Goal: Information Seeking & Learning: Learn about a topic

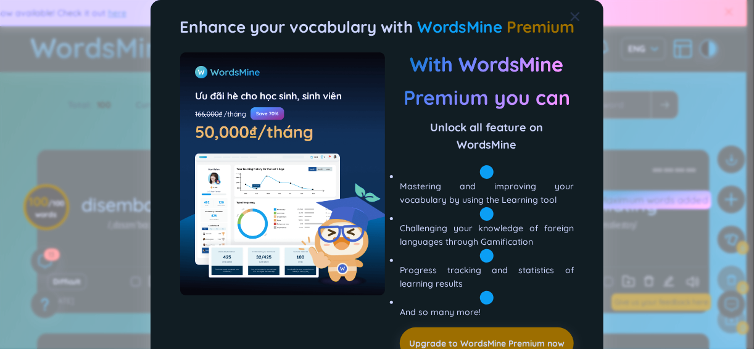
click at [570, 15] on icon "Close" at bounding box center [575, 17] width 10 height 10
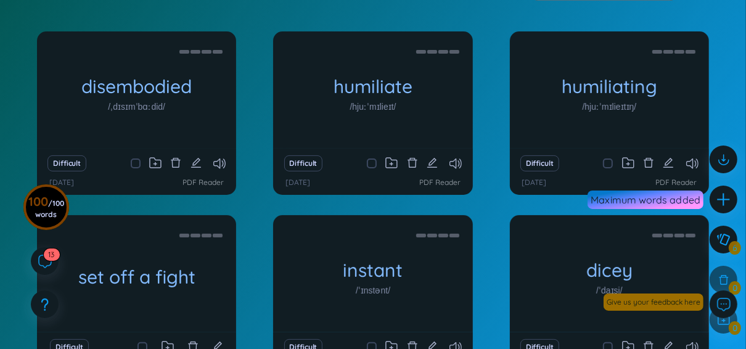
scroll to position [122, 0]
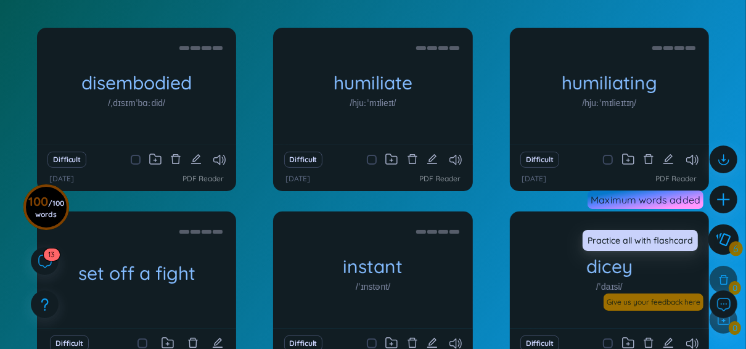
click at [718, 247] on button at bounding box center [724, 240] width 31 height 31
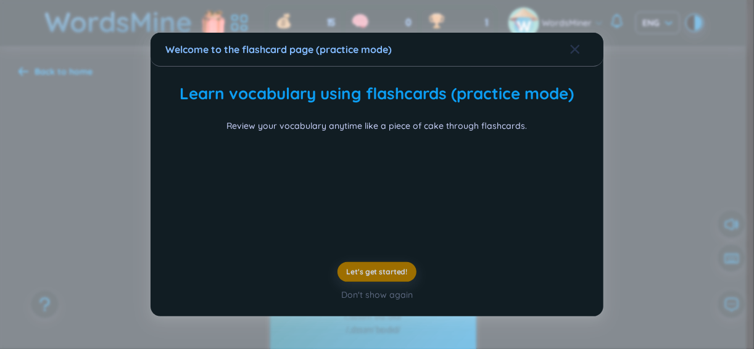
click at [570, 33] on div "Close" at bounding box center [575, 49] width 10 height 33
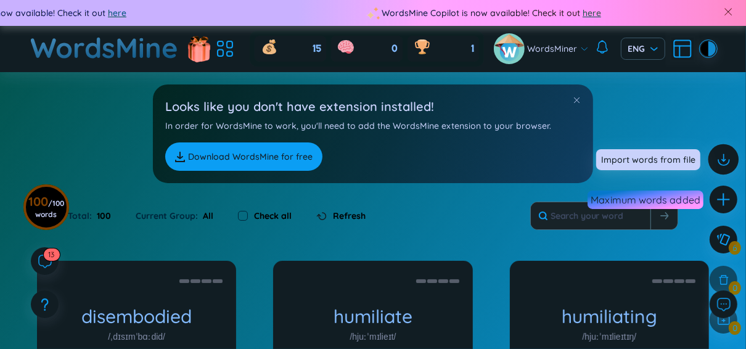
click at [720, 161] on icon at bounding box center [723, 160] width 16 height 16
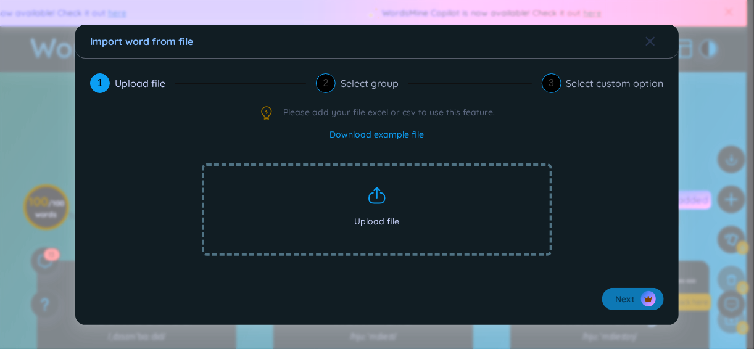
click at [650, 40] on icon "Close" at bounding box center [650, 40] width 9 height 9
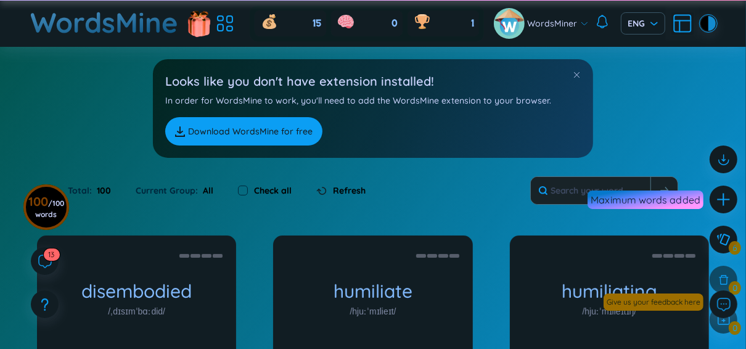
scroll to position [43, 0]
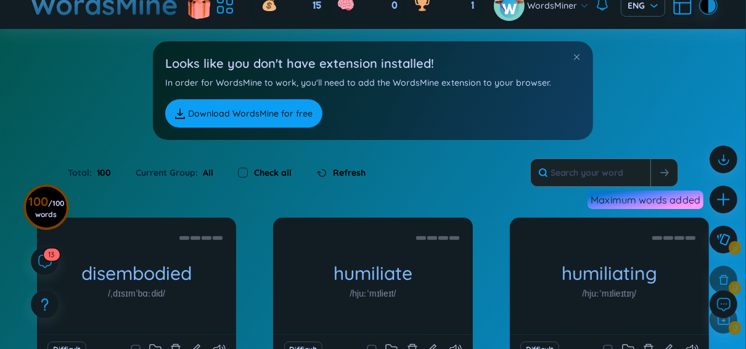
click at [241, 174] on input "checkbox" at bounding box center [243, 173] width 10 height 10
checkbox input "true"
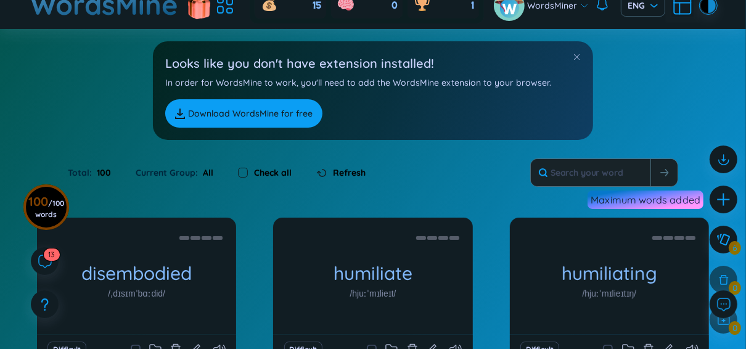
checkbox input "true"
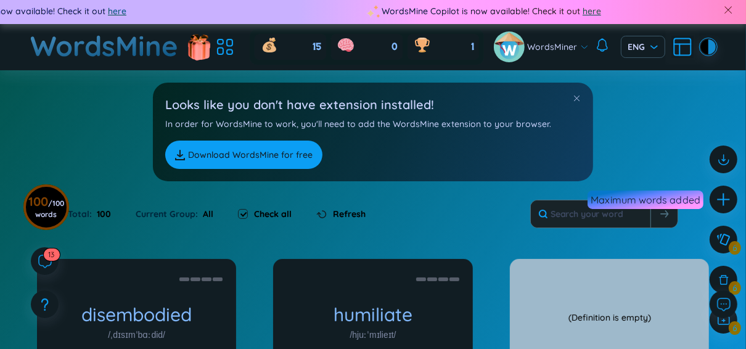
scroll to position [0, 0]
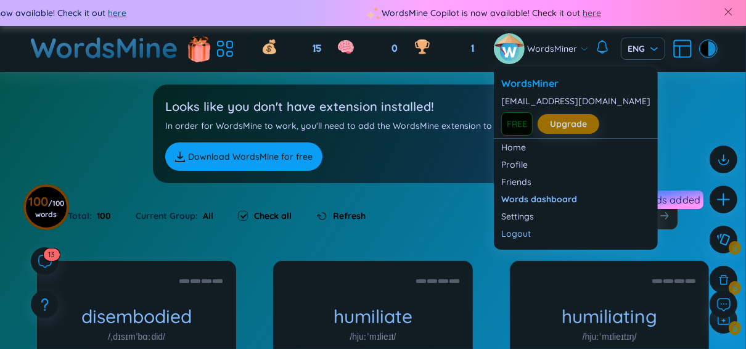
click at [550, 51] on span "WordsMiner" at bounding box center [553, 49] width 50 height 14
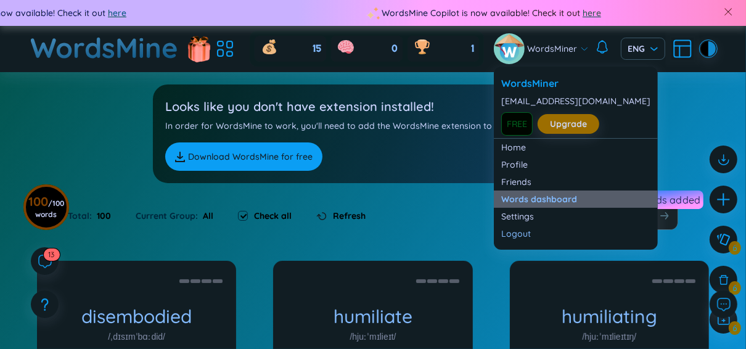
click at [527, 197] on link "Words dashboard" at bounding box center [575, 199] width 149 height 12
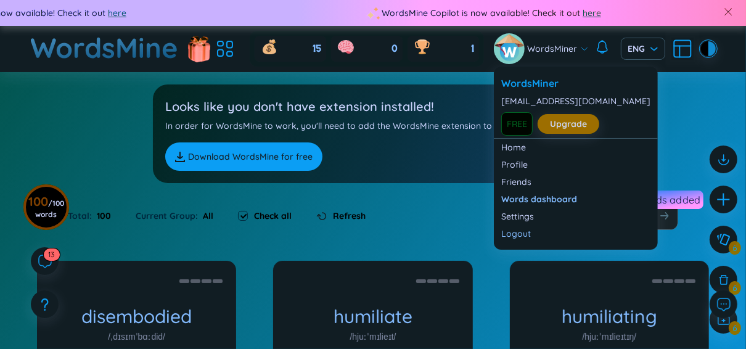
click at [554, 52] on span "WordsMiner" at bounding box center [553, 49] width 50 height 14
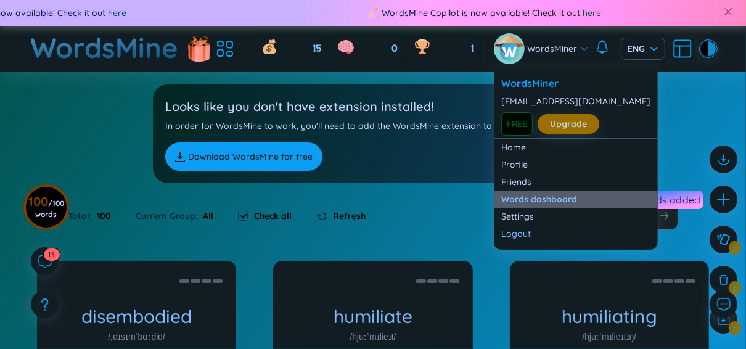
click at [515, 199] on link "Words dashboard" at bounding box center [575, 199] width 149 height 12
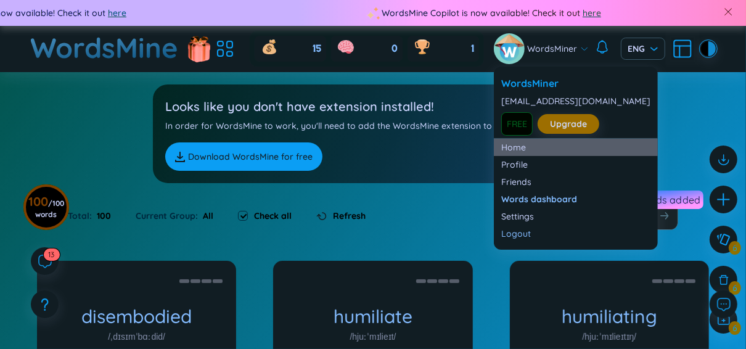
click at [519, 151] on link "Home" at bounding box center [575, 147] width 149 height 12
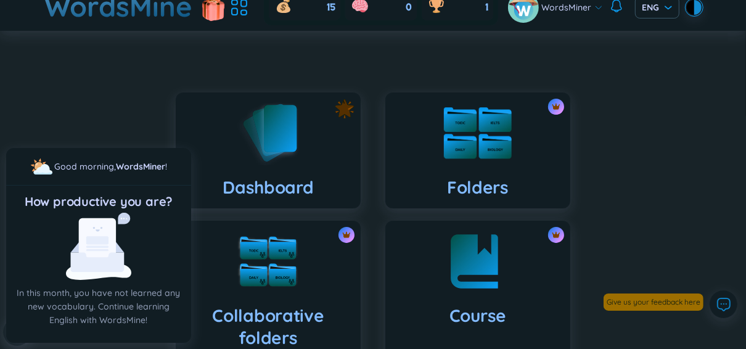
scroll to position [7, 0]
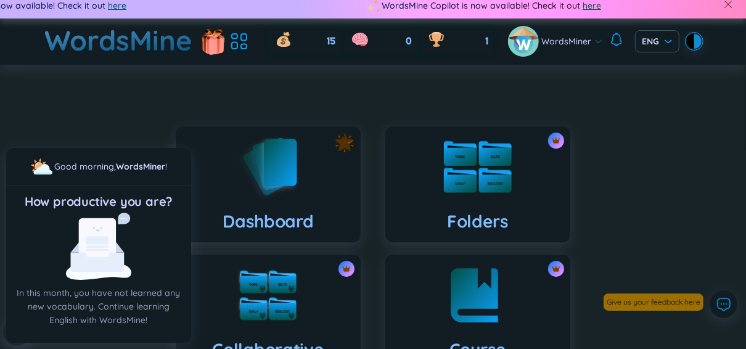
click at [480, 131] on div "Folders" at bounding box center [477, 184] width 185 height 116
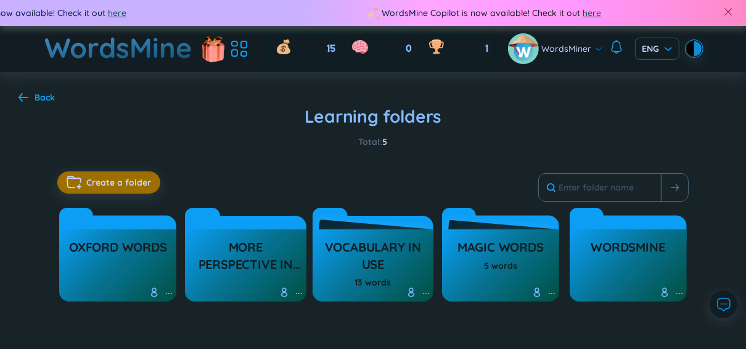
click at [162, 291] on div at bounding box center [156, 293] width 15 height 12
click at [166, 293] on icon at bounding box center [169, 294] width 10 height 10
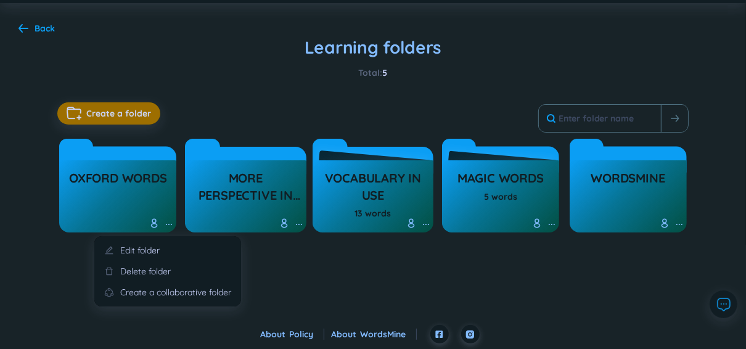
click at [165, 225] on icon at bounding box center [169, 225] width 10 height 10
click at [122, 185] on h3 "Oxford words" at bounding box center [118, 181] width 98 height 23
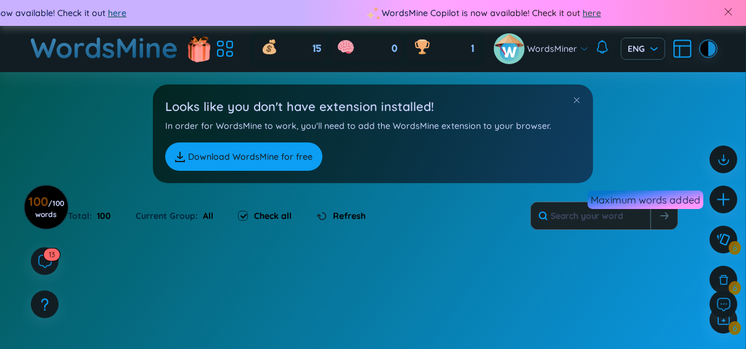
checkbox input "false"
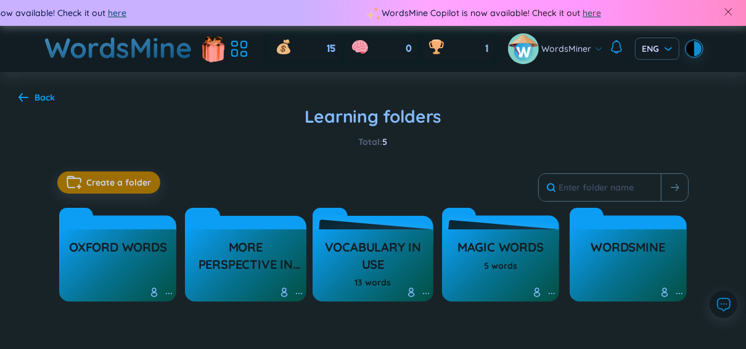
click at [238, 245] on h3 "more perspective in life" at bounding box center [245, 256] width 109 height 34
click at [410, 243] on h3 "vocabulary in use" at bounding box center [373, 256] width 109 height 34
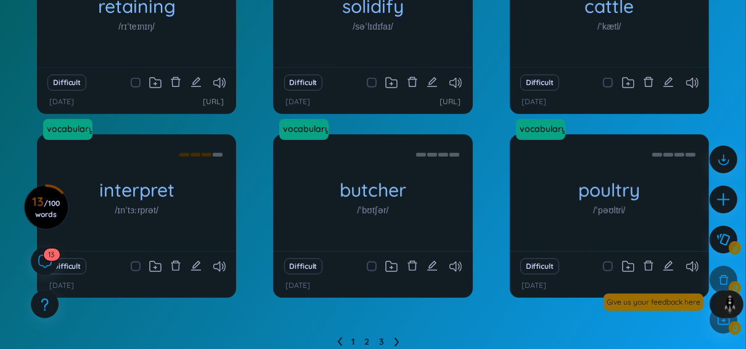
scroll to position [361, 0]
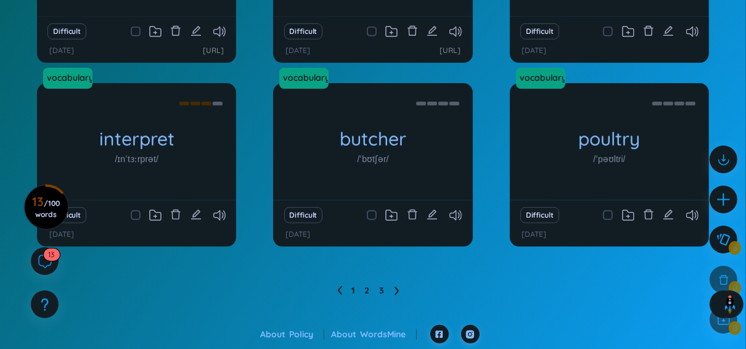
click at [726, 307] on img at bounding box center [730, 305] width 20 height 20
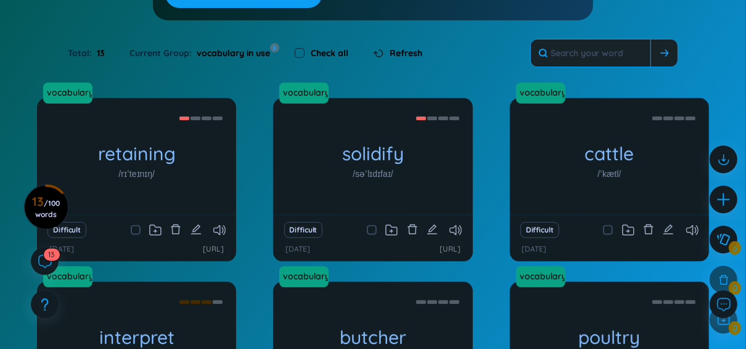
scroll to position [163, 0]
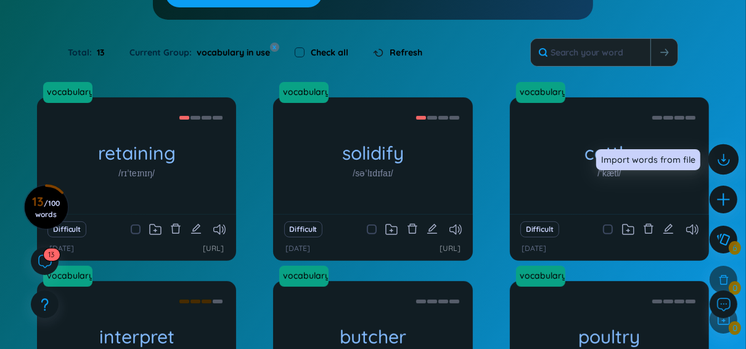
click at [723, 168] on div at bounding box center [724, 159] width 31 height 31
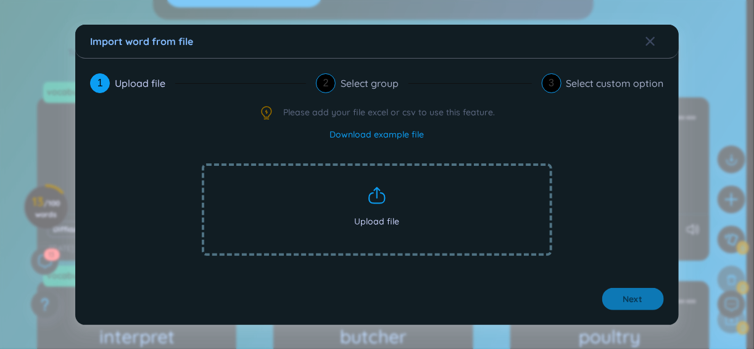
click at [365, 129] on link "Download example file" at bounding box center [377, 135] width 94 height 14
click at [655, 39] on span "Close" at bounding box center [661, 41] width 33 height 33
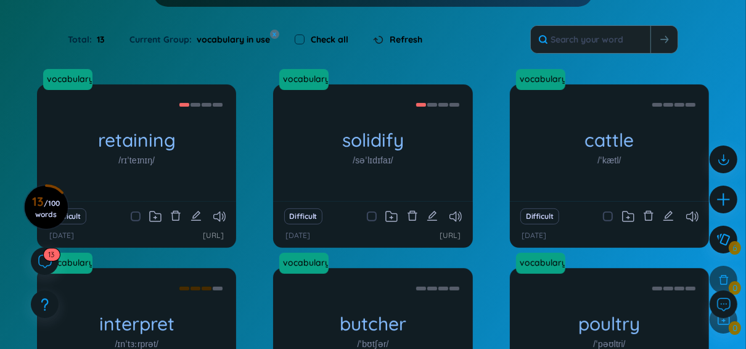
scroll to position [178, 0]
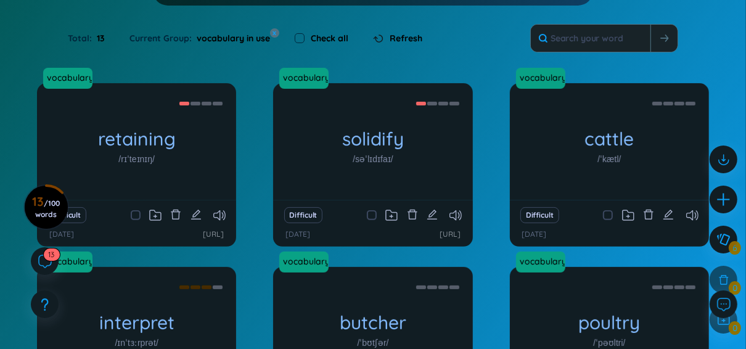
click at [305, 35] on div "Check all" at bounding box center [322, 38] width 54 height 14
click at [298, 37] on input "checkbox" at bounding box center [300, 38] width 10 height 10
checkbox input "true"
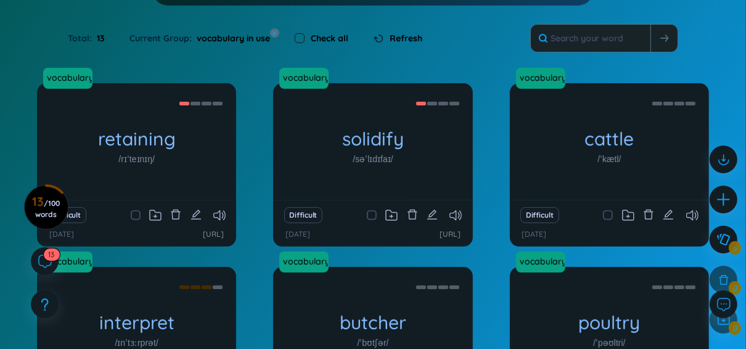
checkbox input "true"
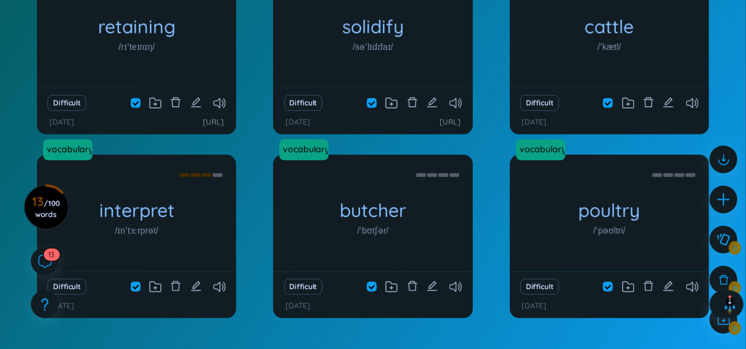
scroll to position [361, 0]
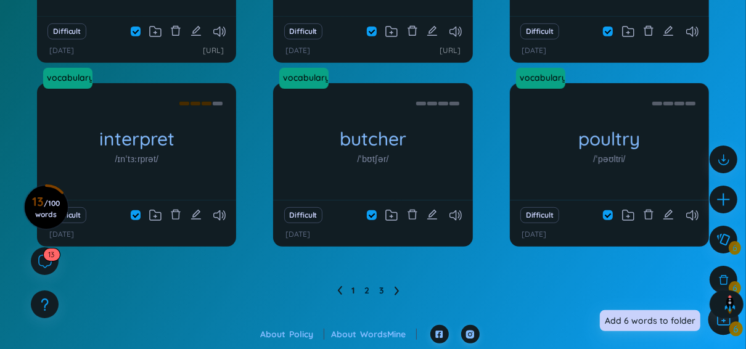
click at [727, 324] on icon at bounding box center [724, 319] width 14 height 13
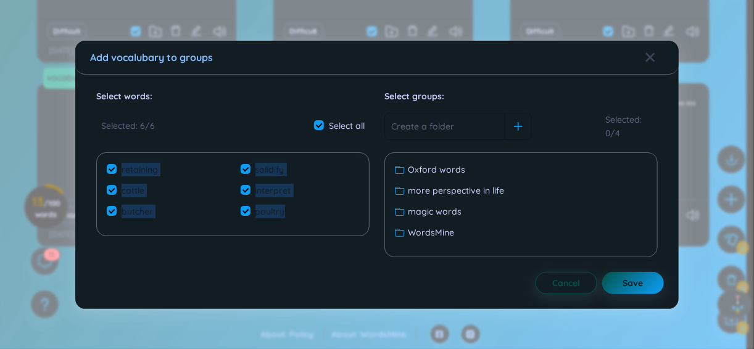
drag, startPoint x: 91, startPoint y: 155, endPoint x: 284, endPoint y: 245, distance: 213.6
click at [284, 245] on div "Select words : Selected : 6 / 6 Select all retaining solidify cattle interpret …" at bounding box center [377, 173] width 574 height 168
click at [651, 61] on icon "Close" at bounding box center [650, 57] width 10 height 10
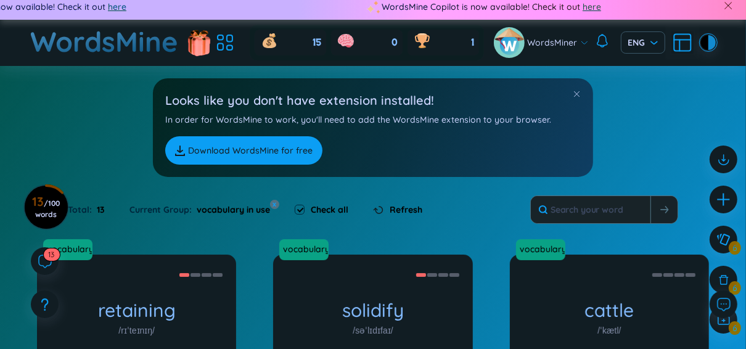
scroll to position [0, 0]
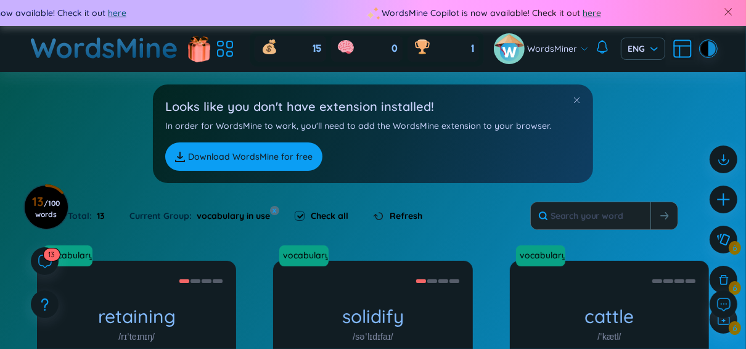
click at [136, 59] on h1 "WordsMine" at bounding box center [105, 48] width 148 height 44
click at [88, 50] on h1 "WordsMine" at bounding box center [105, 48] width 148 height 44
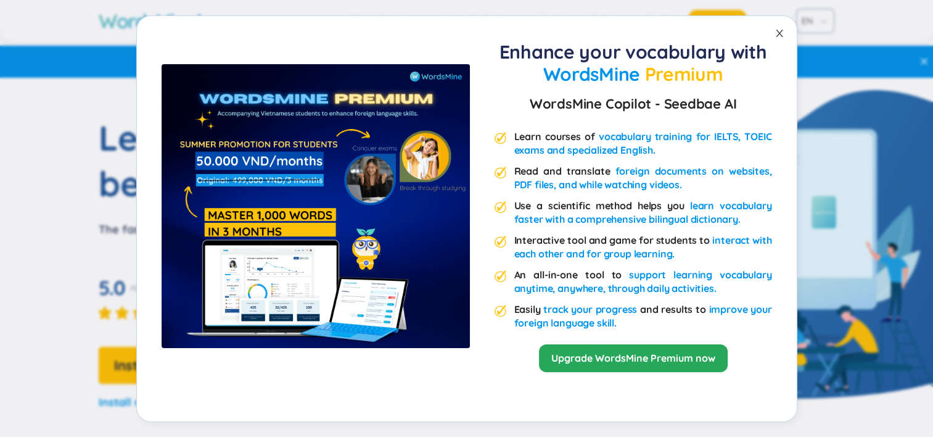
click at [776, 35] on icon "close" at bounding box center [780, 33] width 10 height 10
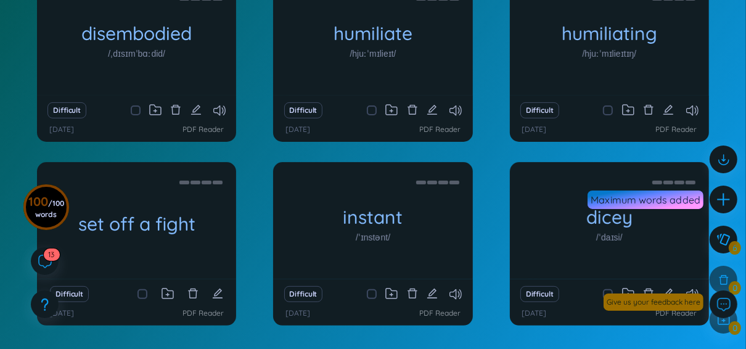
scroll to position [250, 0]
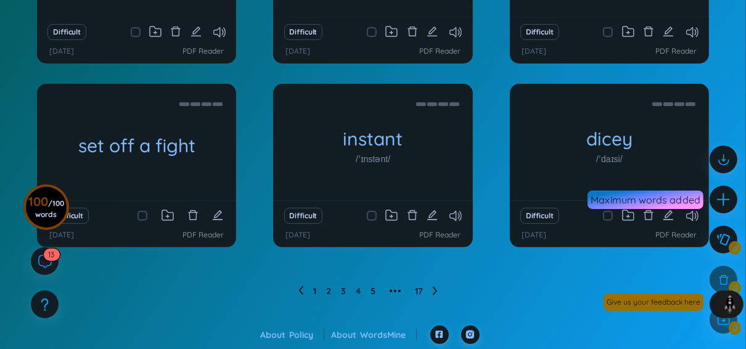
click at [720, 327] on footer "About Policy About WordsMine" at bounding box center [373, 338] width 746 height 25
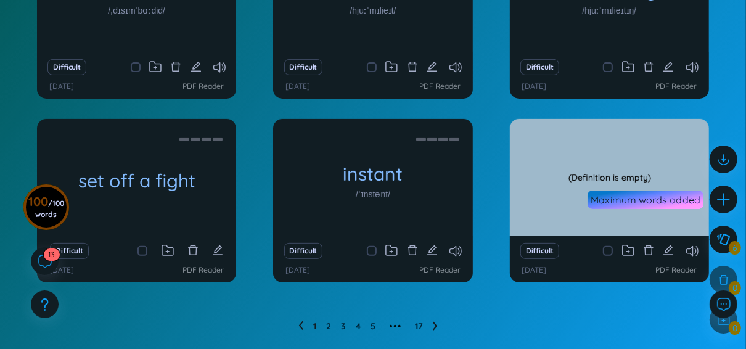
scroll to position [218, 0]
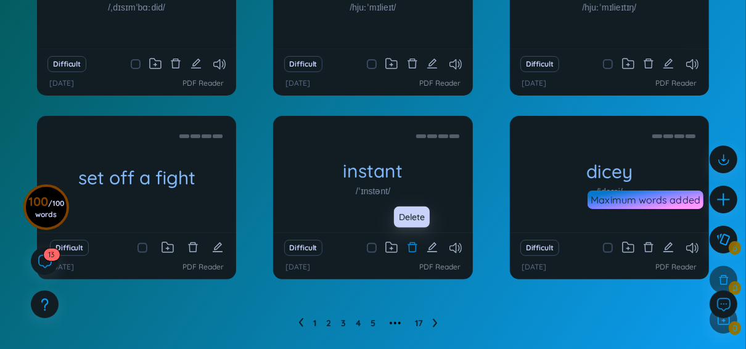
click at [415, 249] on icon "delete" at bounding box center [412, 247] width 9 height 10
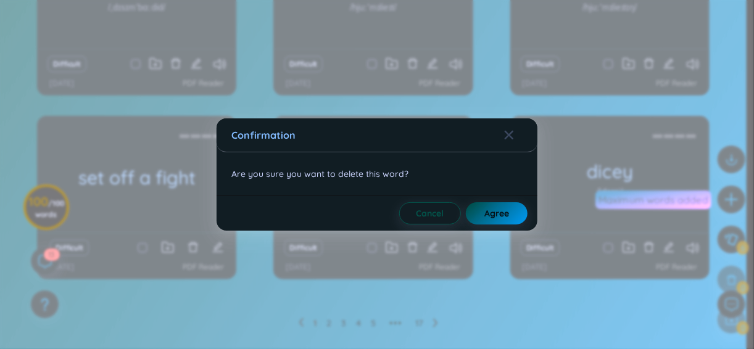
click at [498, 209] on span "Agree" at bounding box center [496, 213] width 25 height 12
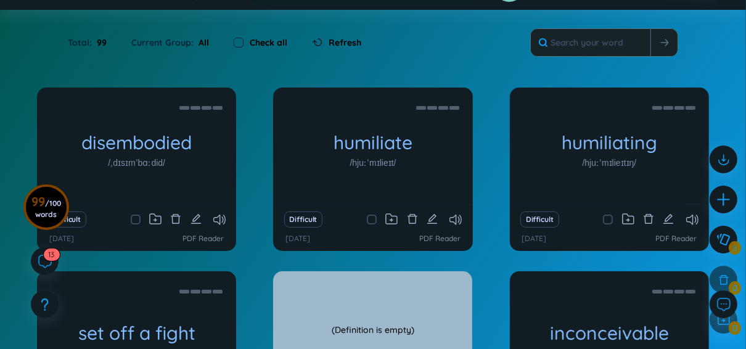
scroll to position [0, 0]
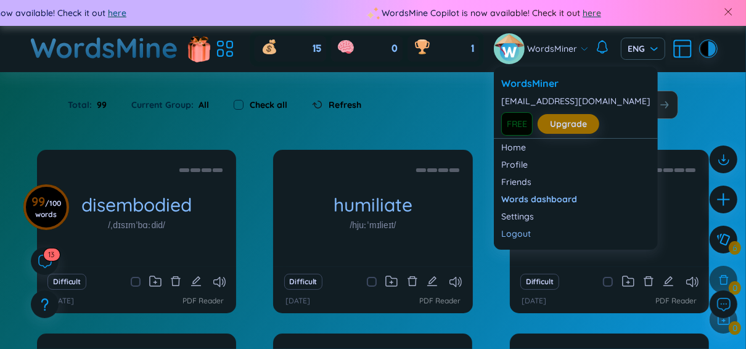
click at [559, 51] on span "WordsMiner" at bounding box center [553, 49] width 50 height 14
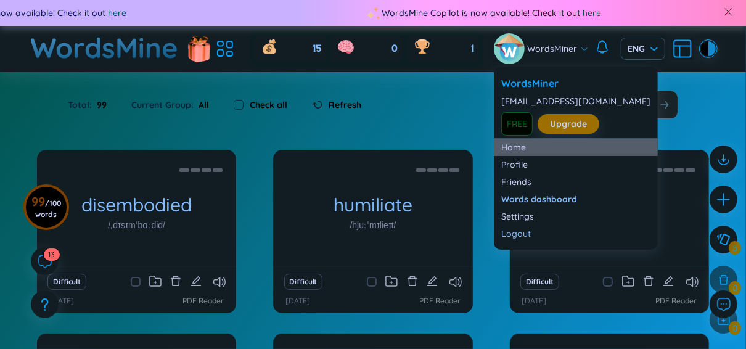
click at [530, 147] on link "Home" at bounding box center [575, 147] width 149 height 12
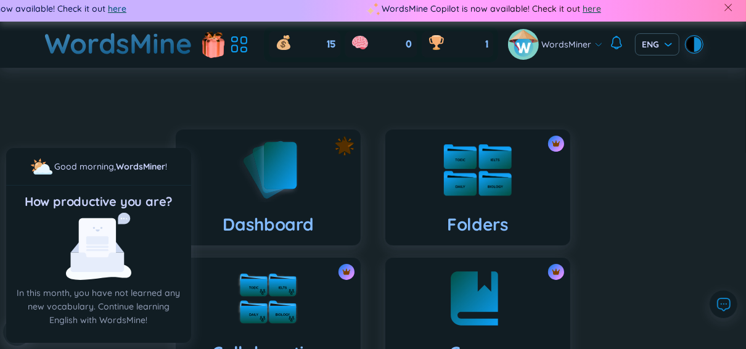
scroll to position [5, 0]
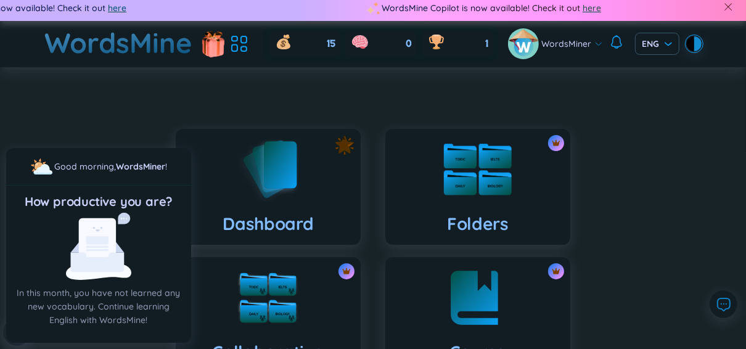
click at [439, 194] on div "Folders" at bounding box center [477, 187] width 185 height 116
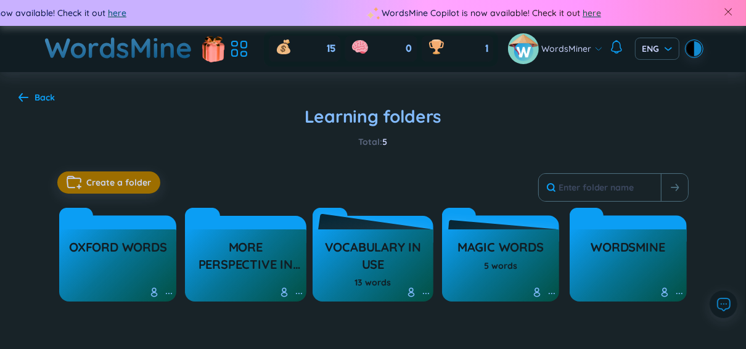
click at [366, 263] on h3 "vocabulary in use" at bounding box center [373, 256] width 109 height 34
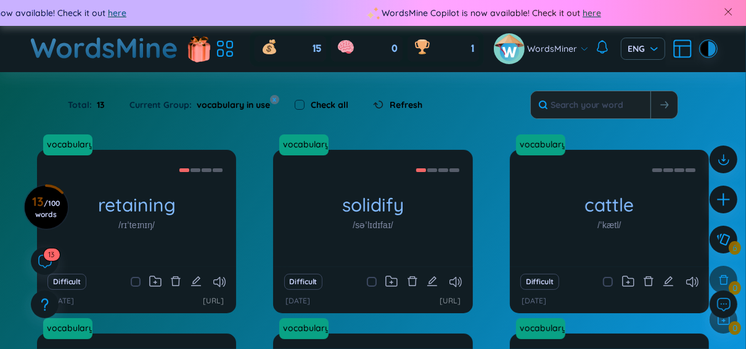
click at [319, 105] on label "Check all" at bounding box center [330, 105] width 38 height 14
checkbox input "true"
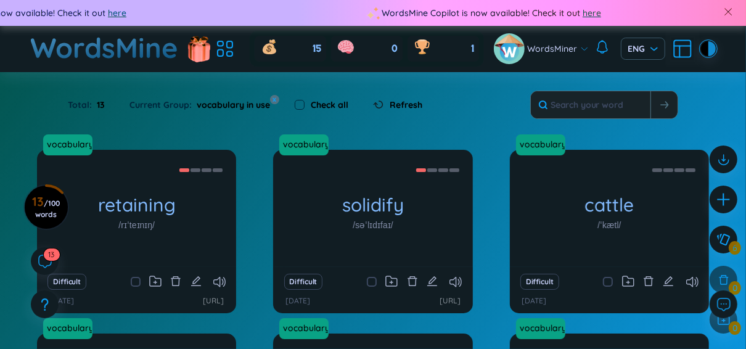
checkbox input "true"
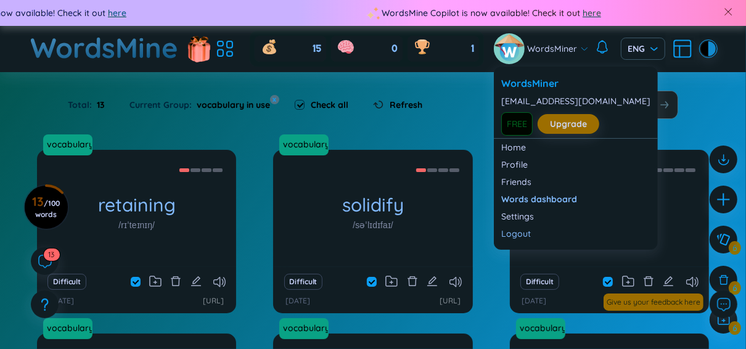
click at [529, 59] on div "WordsMiner" at bounding box center [541, 48] width 95 height 31
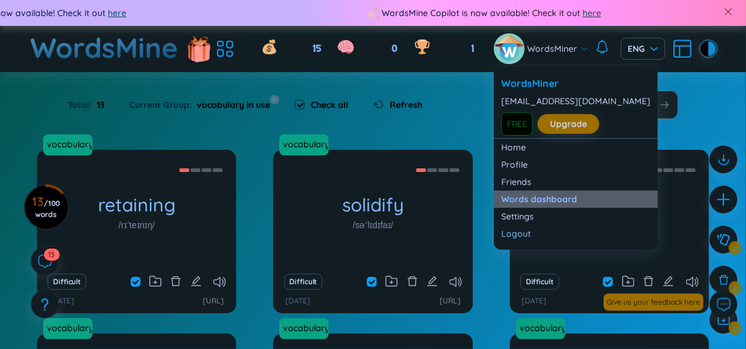
click at [525, 199] on link "Words dashboard" at bounding box center [575, 199] width 149 height 12
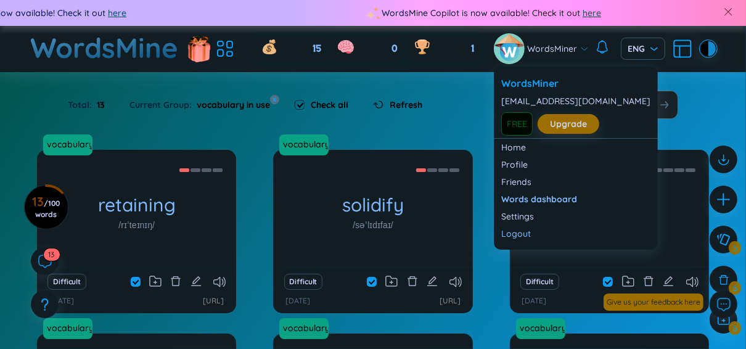
click at [533, 47] on span "WordsMiner" at bounding box center [553, 49] width 50 height 14
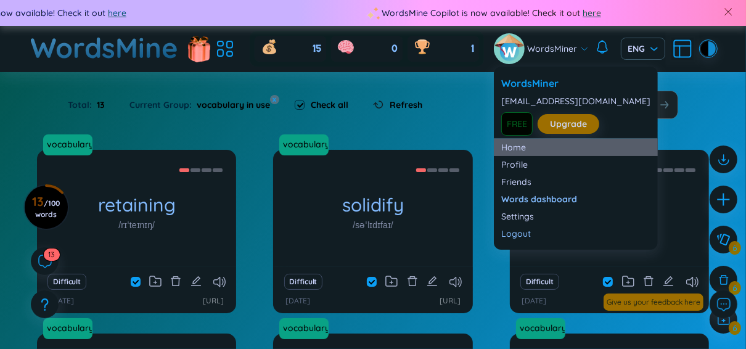
click at [519, 142] on link "Home" at bounding box center [575, 147] width 149 height 12
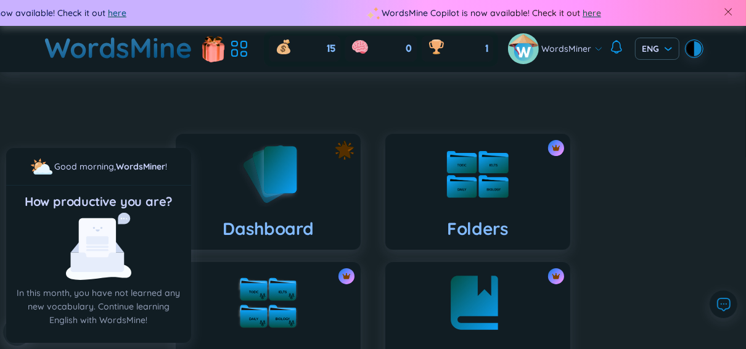
click at [129, 47] on h1 "WordsMine" at bounding box center [119, 48] width 148 height 44
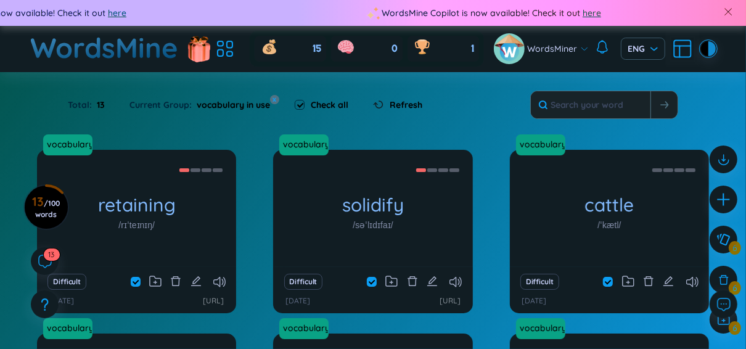
click at [147, 57] on h1 "WordsMine" at bounding box center [105, 48] width 148 height 44
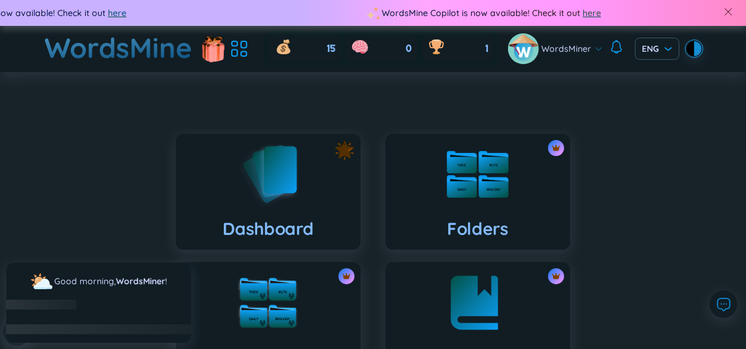
scroll to position [5, 0]
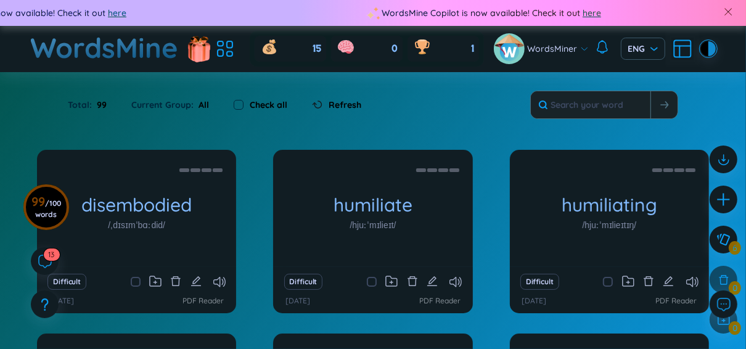
click at [253, 98] on label "Check all" at bounding box center [269, 105] width 38 height 14
checkbox input "true"
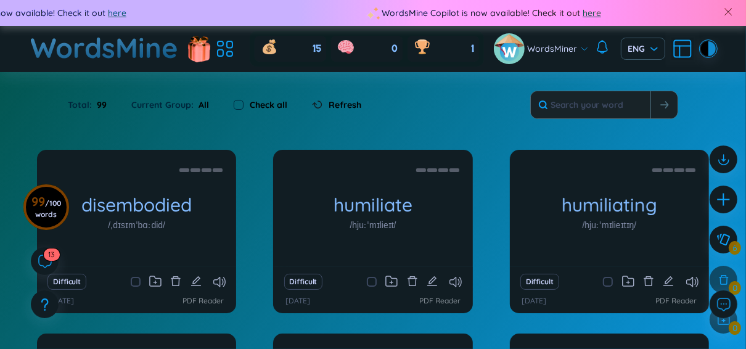
checkbox input "true"
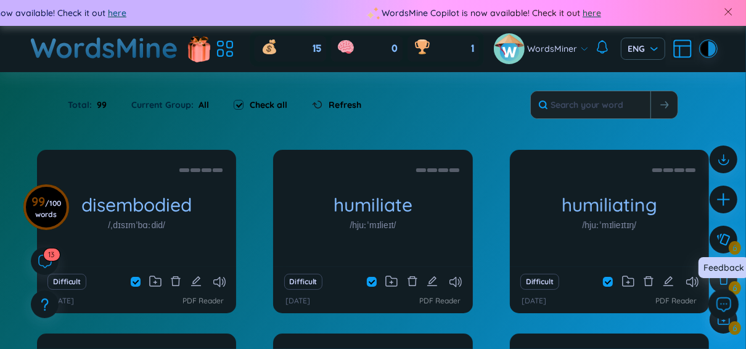
click at [720, 318] on button at bounding box center [724, 304] width 31 height 31
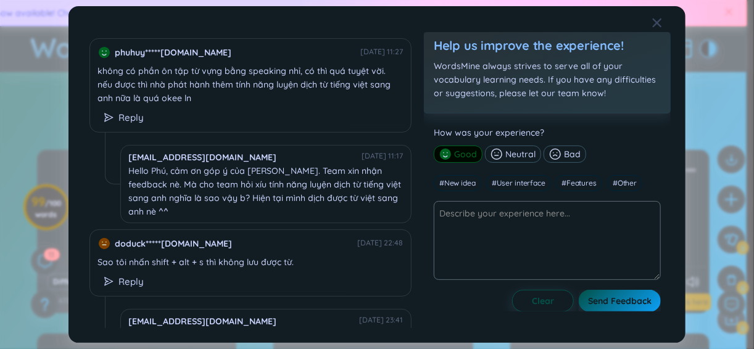
click at [668, 182] on div "How was your experience? Good Neutral Bad # New idea # User interface # Feature…" at bounding box center [547, 212] width 247 height 199
click at [538, 305] on span "Clear" at bounding box center [543, 301] width 22 height 12
click at [534, 302] on span "Clear" at bounding box center [543, 301] width 22 height 12
click at [657, 26] on icon "Close" at bounding box center [657, 23] width 10 height 10
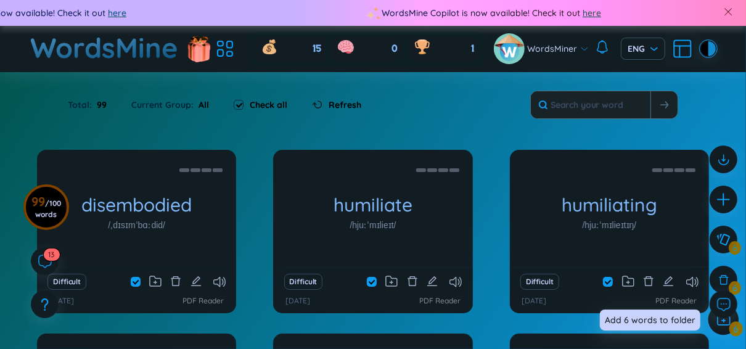
click at [723, 328] on div at bounding box center [724, 320] width 31 height 31
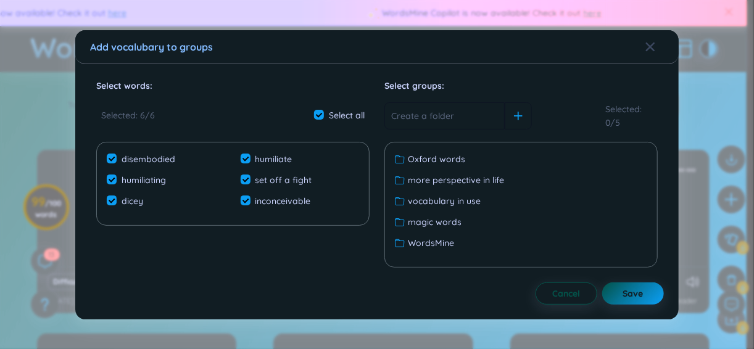
click at [709, 265] on div "Add vocalubary to groups Select words : Selected : 6 / 6 Select all disembodied…" at bounding box center [377, 174] width 754 height 349
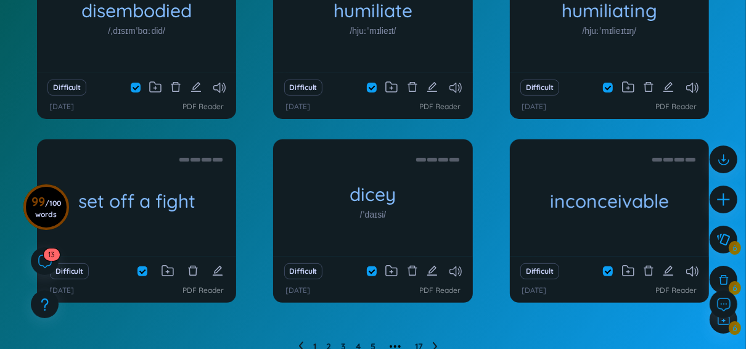
scroll to position [196, 0]
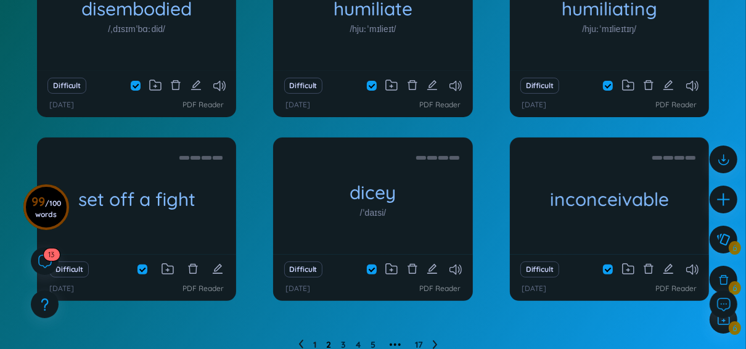
click at [331, 336] on link "2" at bounding box center [328, 345] width 5 height 19
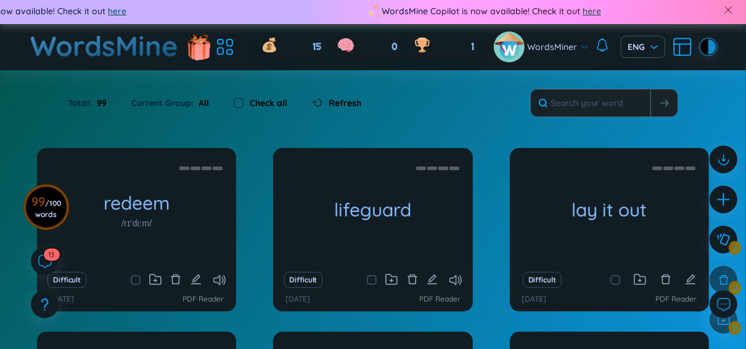
scroll to position [0, 0]
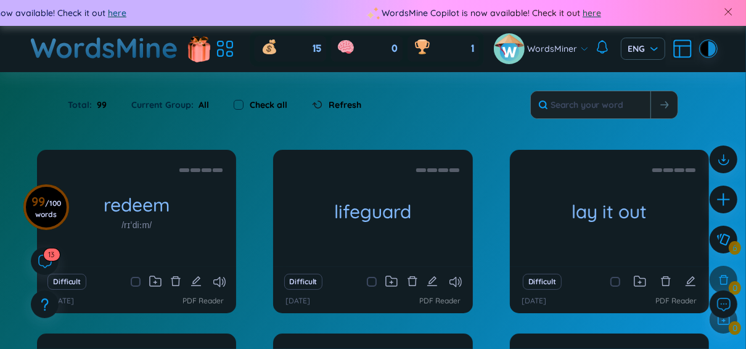
click at [258, 110] on label "Check all" at bounding box center [269, 105] width 38 height 14
checkbox input "true"
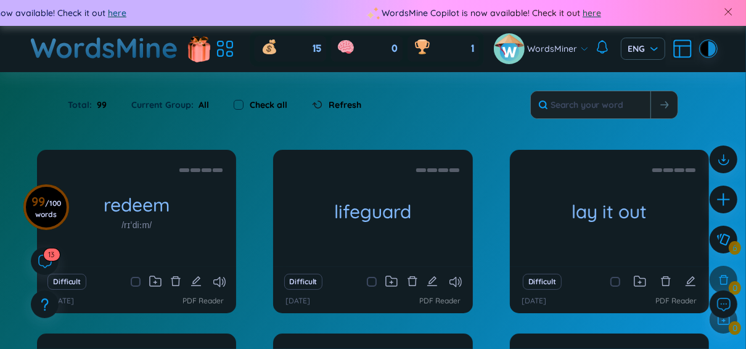
checkbox input "true"
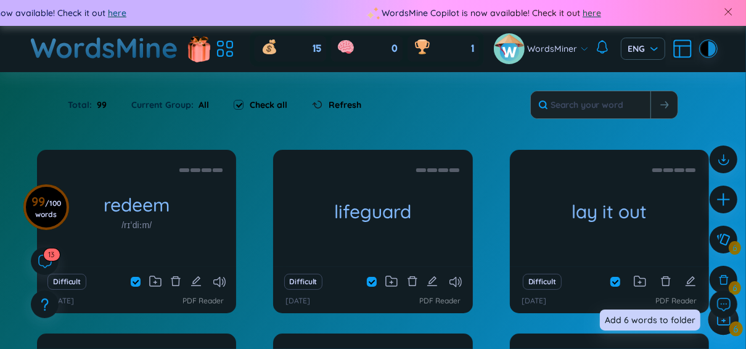
click at [722, 328] on div at bounding box center [724, 320] width 31 height 31
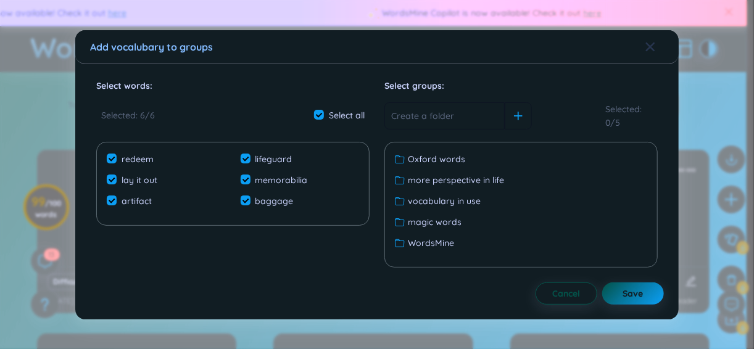
click at [659, 44] on span "Close" at bounding box center [661, 46] width 33 height 33
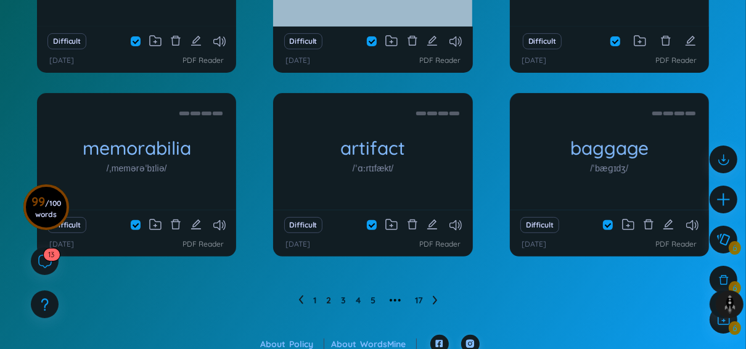
scroll to position [250, 0]
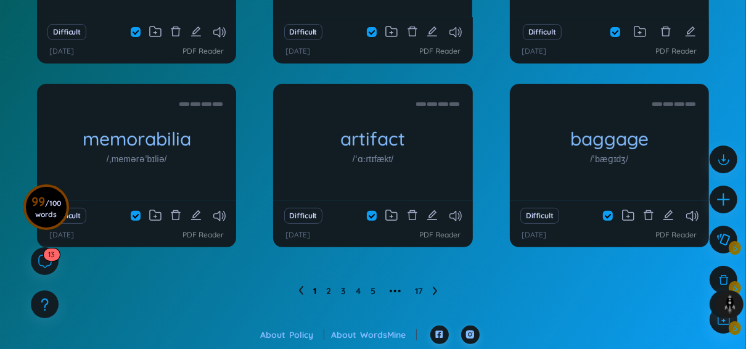
click at [315, 288] on link "1" at bounding box center [314, 291] width 3 height 19
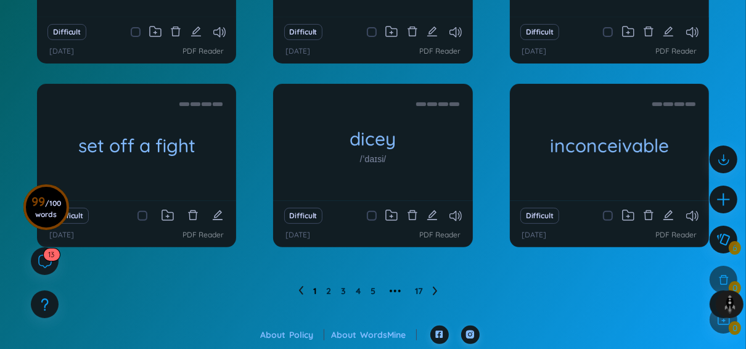
click at [313, 291] on link "1" at bounding box center [314, 291] width 3 height 19
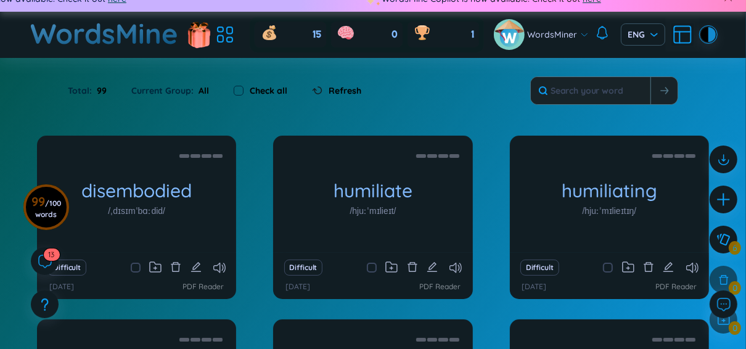
scroll to position [0, 0]
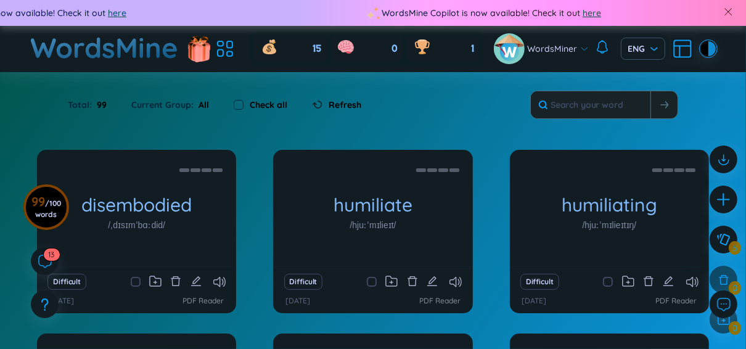
click at [242, 107] on div "Check all" at bounding box center [261, 105] width 54 height 14
click at [236, 107] on input "checkbox" at bounding box center [239, 105] width 10 height 10
checkbox input "true"
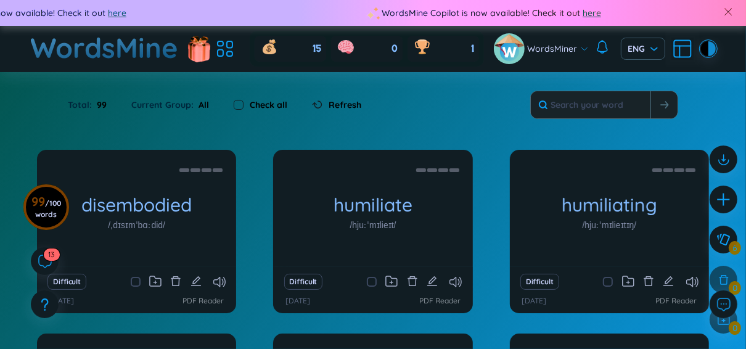
checkbox input "true"
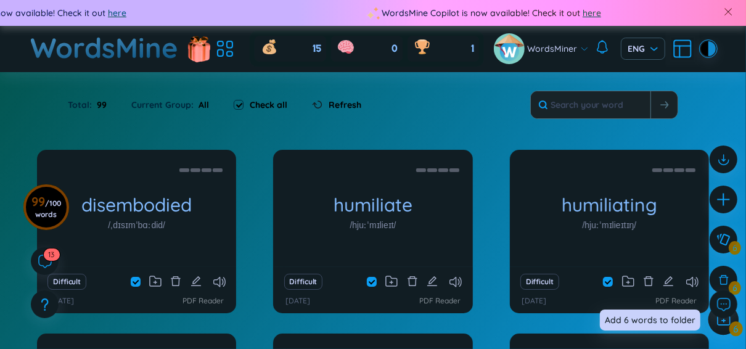
click at [715, 318] on div at bounding box center [724, 320] width 31 height 31
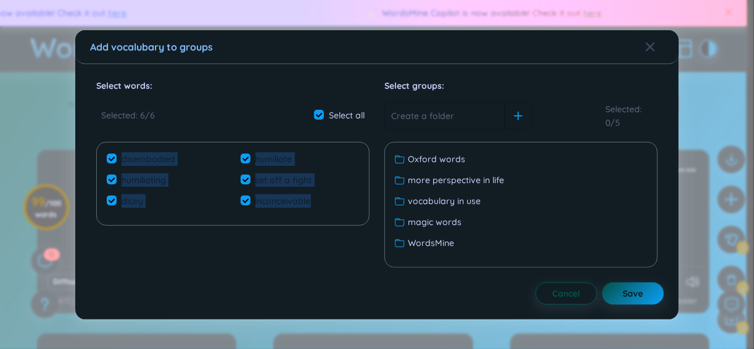
drag, startPoint x: 118, startPoint y: 149, endPoint x: 312, endPoint y: 210, distance: 203.1
click at [312, 210] on div "disembodied humiliate humiliating set off a fight dicey inconceivable" at bounding box center [232, 184] width 273 height 84
copy ul "disembodied humiliate humiliating set off a fight dicey inconceivable"
click at [566, 291] on span "Cancel" at bounding box center [566, 293] width 28 height 12
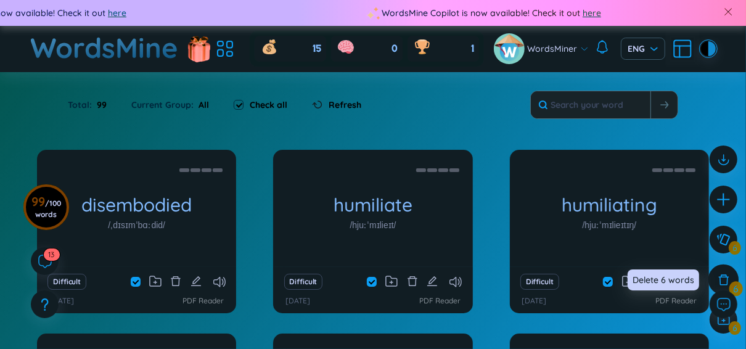
click at [719, 278] on icon at bounding box center [724, 280] width 14 height 14
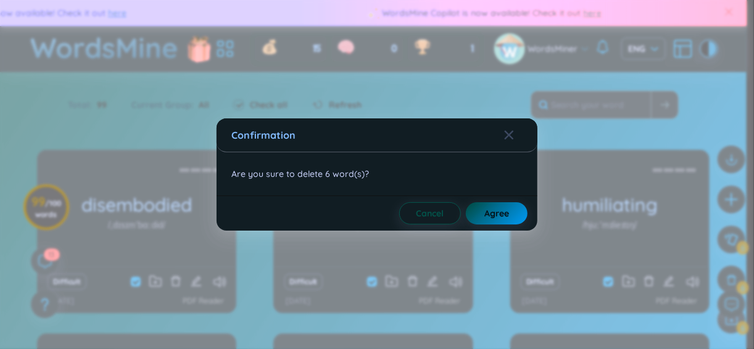
click at [489, 215] on span "Agree" at bounding box center [496, 213] width 25 height 12
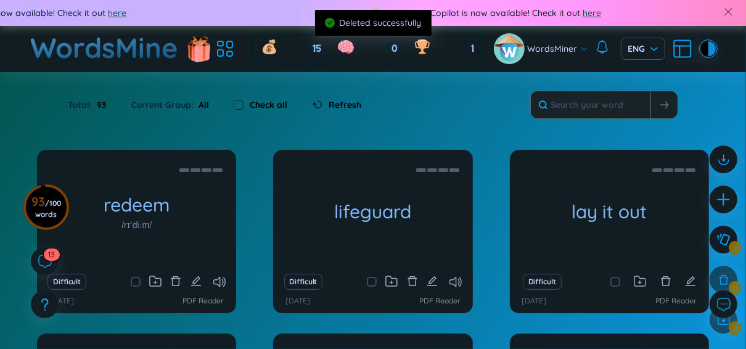
click at [250, 103] on label "Check all" at bounding box center [269, 105] width 38 height 14
checkbox input "true"
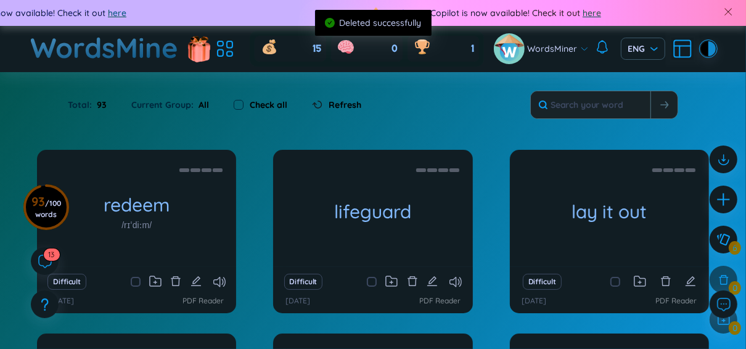
checkbox input "true"
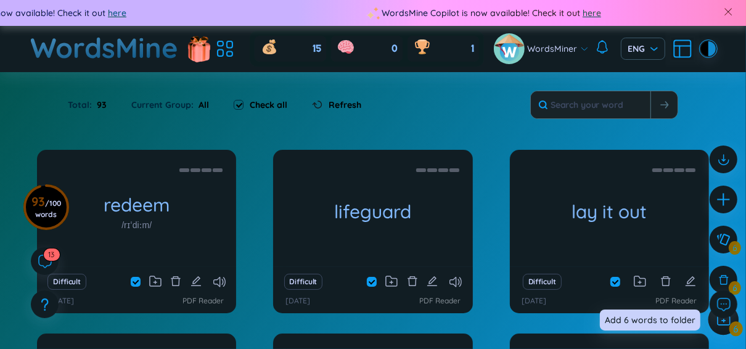
click at [715, 316] on div at bounding box center [724, 320] width 31 height 31
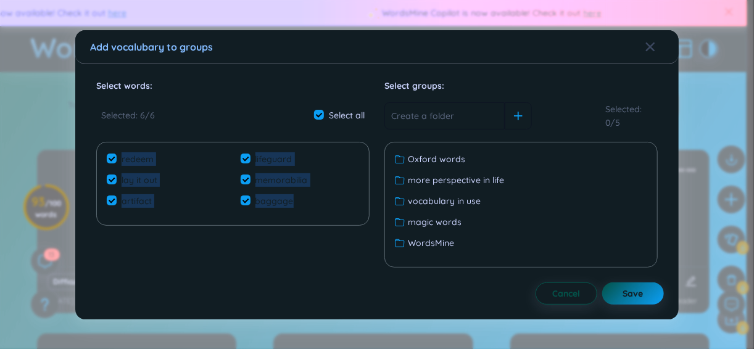
drag, startPoint x: 117, startPoint y: 144, endPoint x: 323, endPoint y: 214, distance: 217.5
click at [323, 214] on div "redeem lifeguard lay it out memorabilia artifact baggage" at bounding box center [232, 184] width 273 height 84
copy ul "redeem lifeguard lay it out memorabilia artifact baggage"
click at [284, 205] on span "baggage" at bounding box center [274, 201] width 48 height 14
click at [250, 205] on input "baggage" at bounding box center [246, 201] width 10 height 10
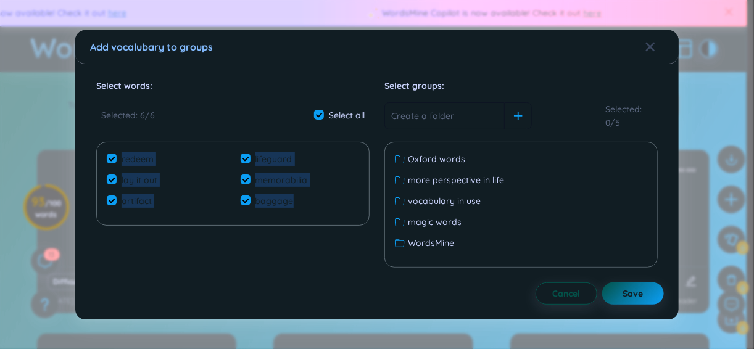
checkbox input "false"
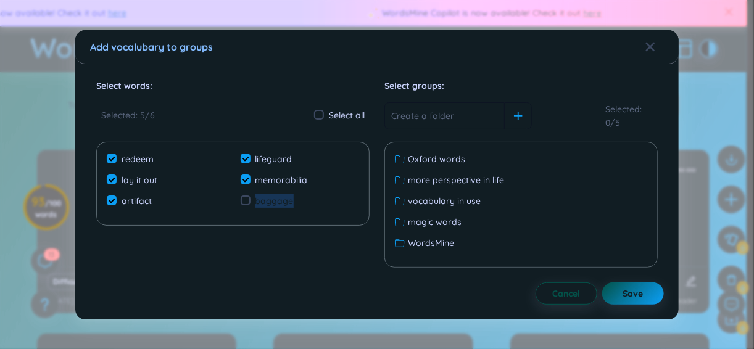
click at [284, 205] on span "baggage" at bounding box center [274, 201] width 48 height 14
click at [250, 205] on input "baggage" at bounding box center [246, 201] width 10 height 10
checkbox input "true"
click at [566, 300] on button "Cancel" at bounding box center [566, 293] width 62 height 22
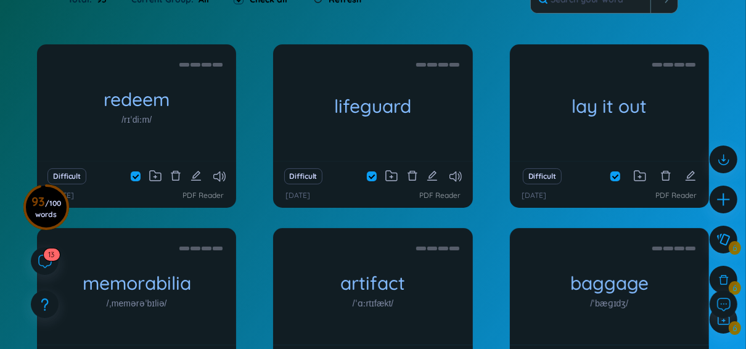
scroll to position [109, 0]
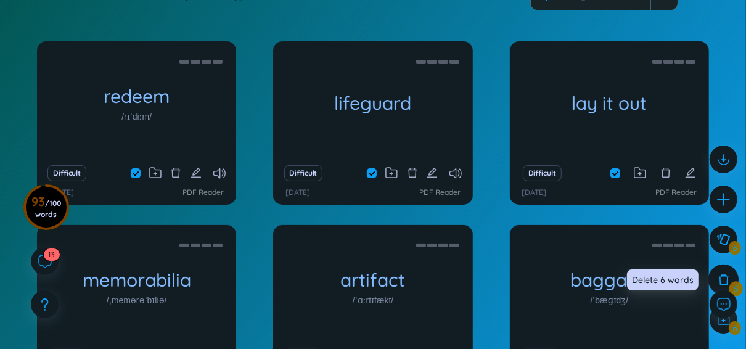
click at [714, 273] on div at bounding box center [724, 280] width 31 height 31
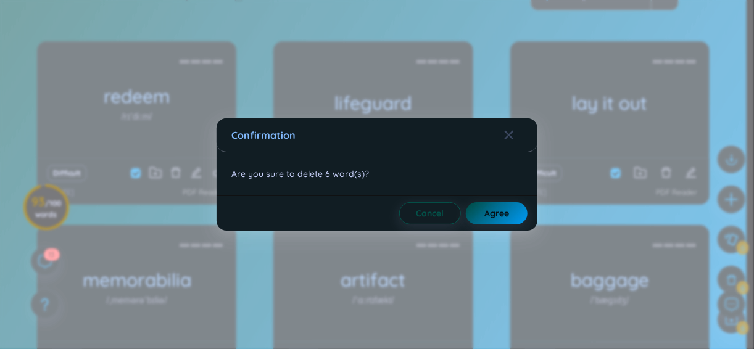
click at [506, 220] on button "Agree" at bounding box center [497, 213] width 62 height 22
checkbox input "false"
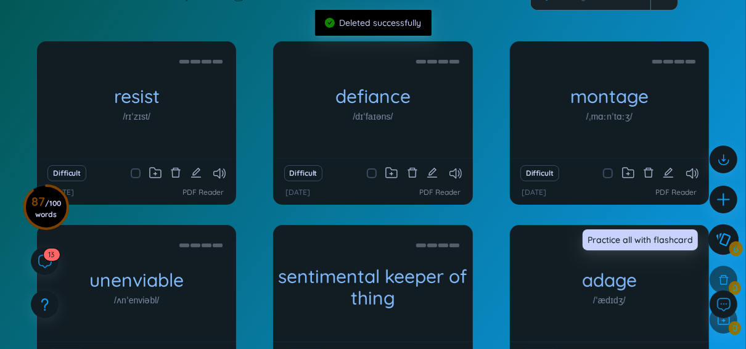
click at [724, 233] on icon at bounding box center [724, 239] width 14 height 13
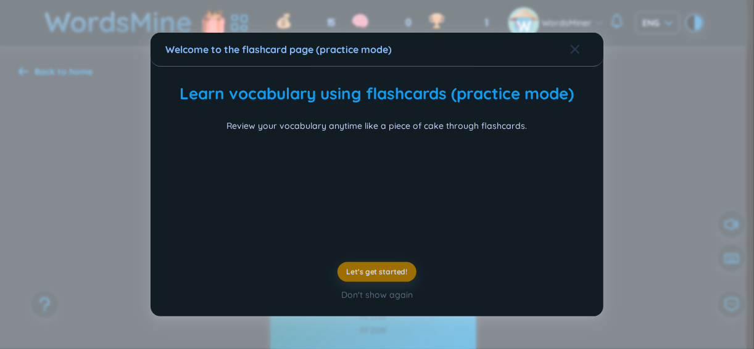
click at [570, 44] on icon "Close" at bounding box center [575, 49] width 10 height 10
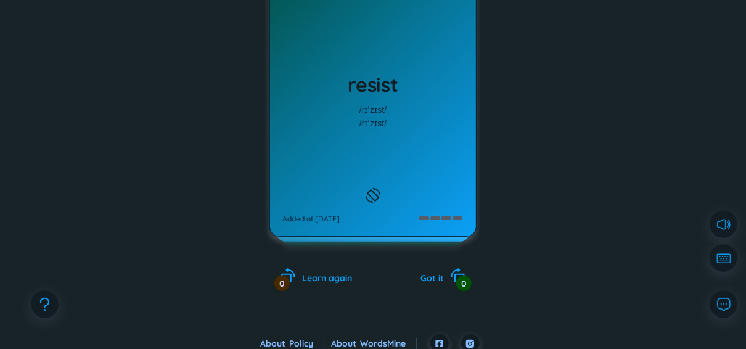
scroll to position [216, 0]
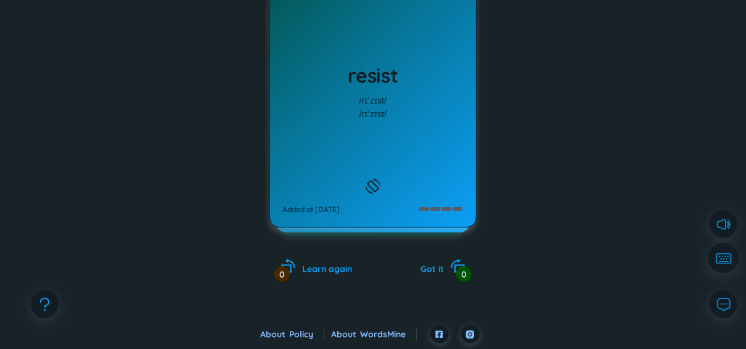
click at [720, 260] on icon at bounding box center [723, 258] width 16 height 11
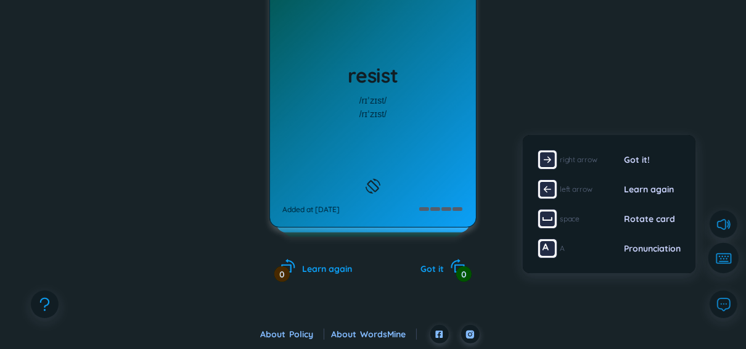
click at [720, 260] on icon at bounding box center [723, 258] width 16 height 11
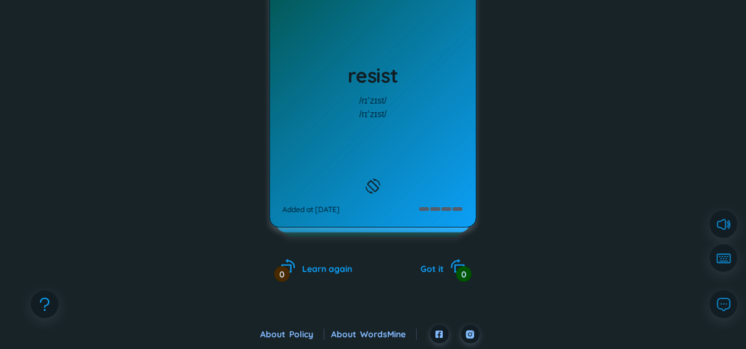
scroll to position [0, 0]
